Goal: Transaction & Acquisition: Purchase product/service

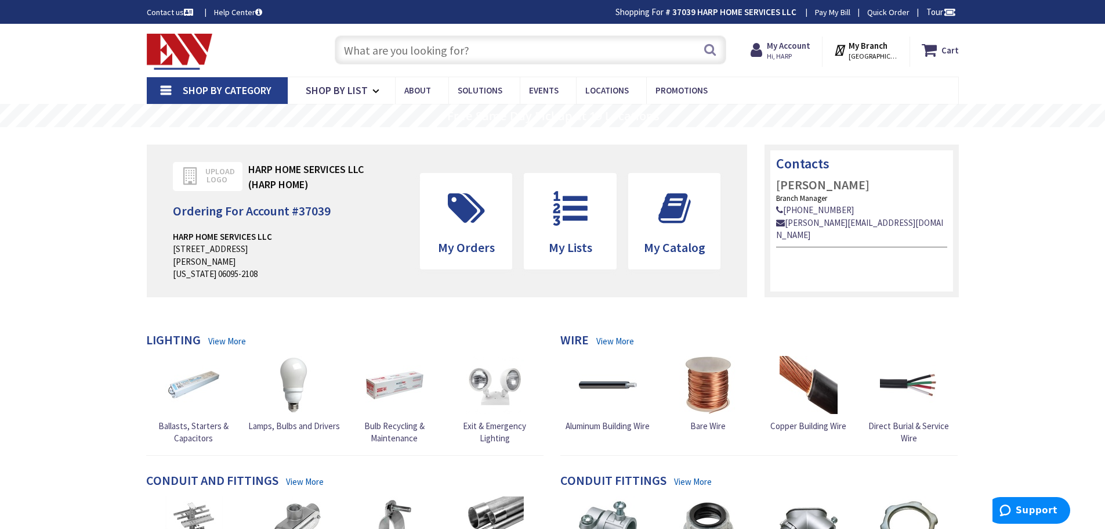
type input "[GEOGRAPHIC_DATA], [STREET_ADDRESS][PERSON_NAME]"
click at [483, 42] on input "text" at bounding box center [531, 49] width 392 height 29
paste input "Insulated Wire Disconnects"
type input "Insulated Wire Disconnects"
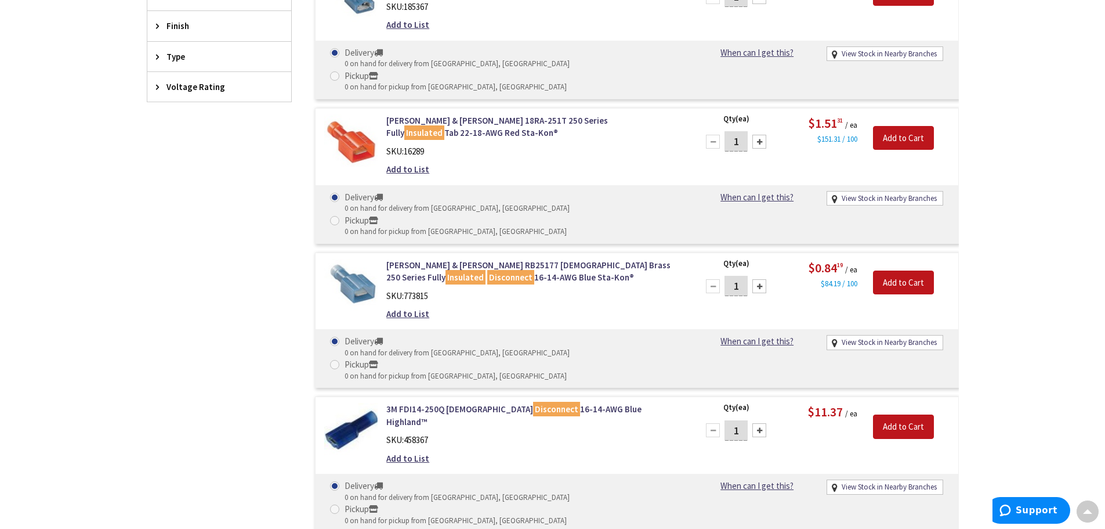
scroll to position [524, 0]
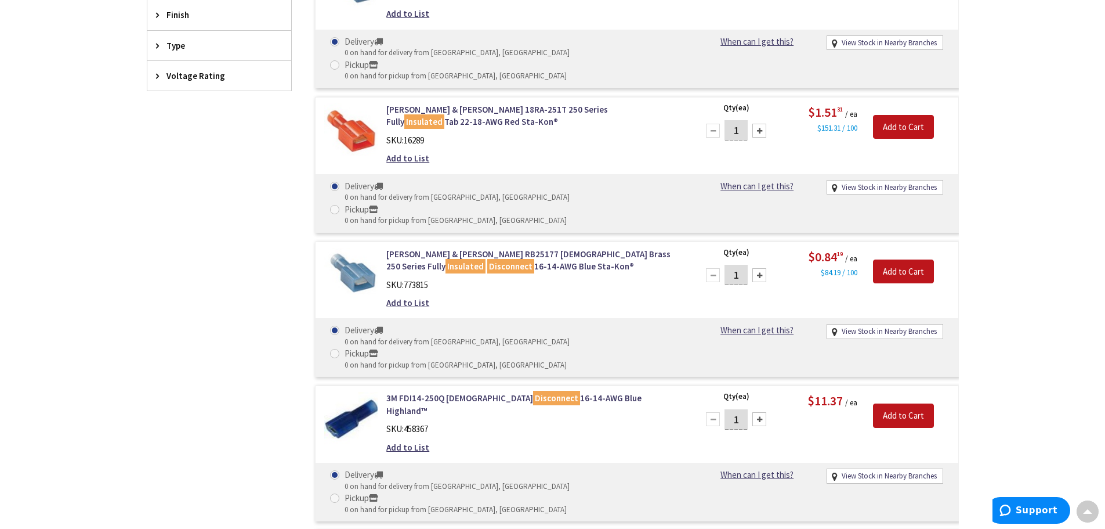
click at [1058, 254] on div "Skip to Content Toggle Nav Search Cart My Cart Close" at bounding box center [552, 343] width 1105 height 1683
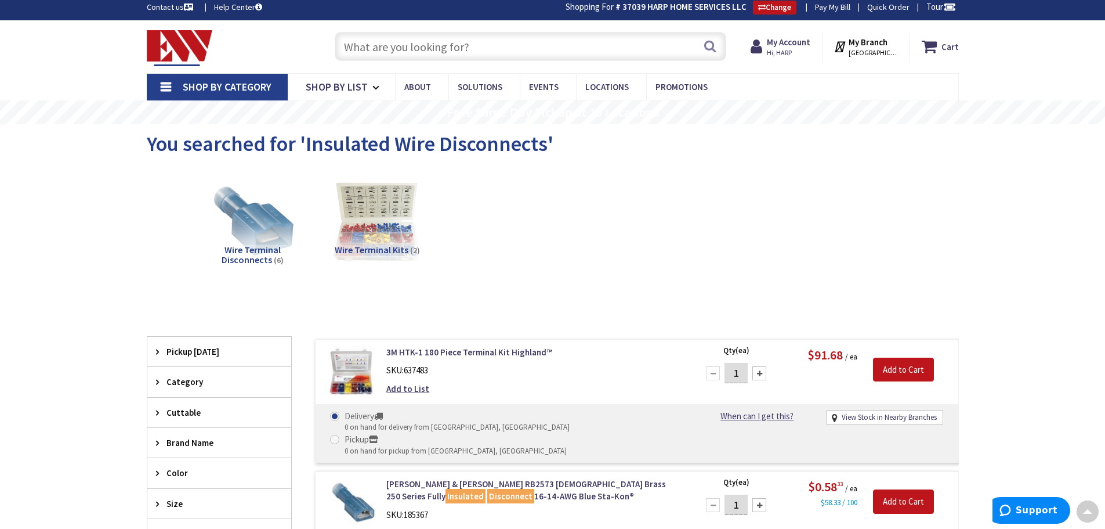
scroll to position [0, 0]
